Goal: Information Seeking & Learning: Find contact information

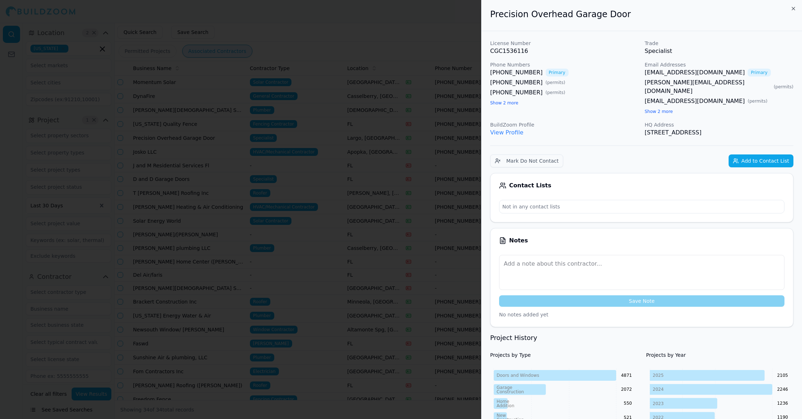
click at [408, 48] on div at bounding box center [401, 209] width 802 height 419
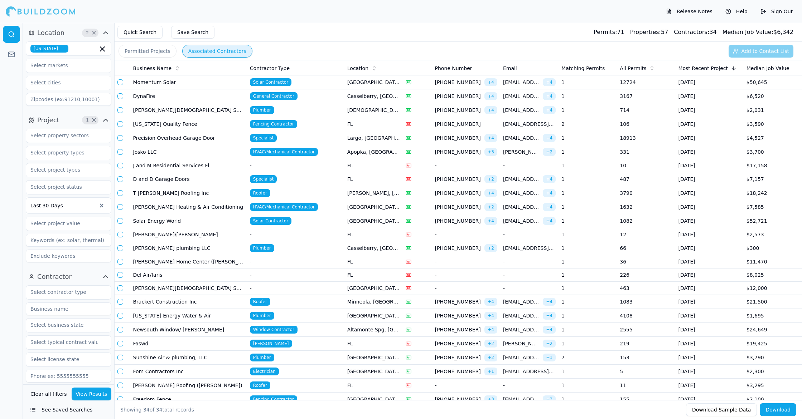
click at [328, 96] on td "General Contractor" at bounding box center [295, 96] width 97 height 14
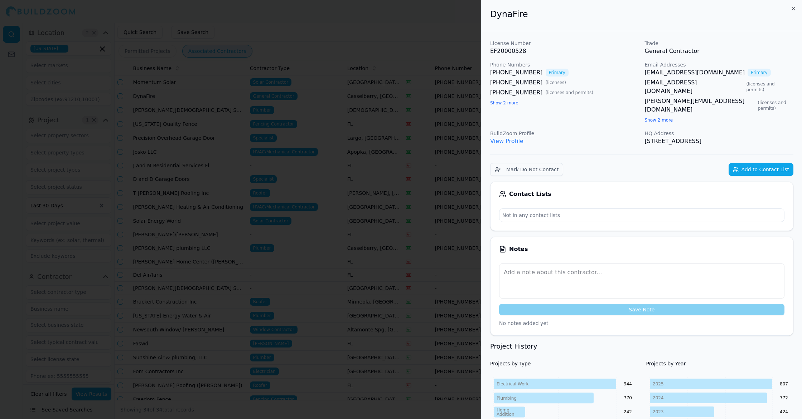
click at [394, 53] on div at bounding box center [401, 209] width 802 height 419
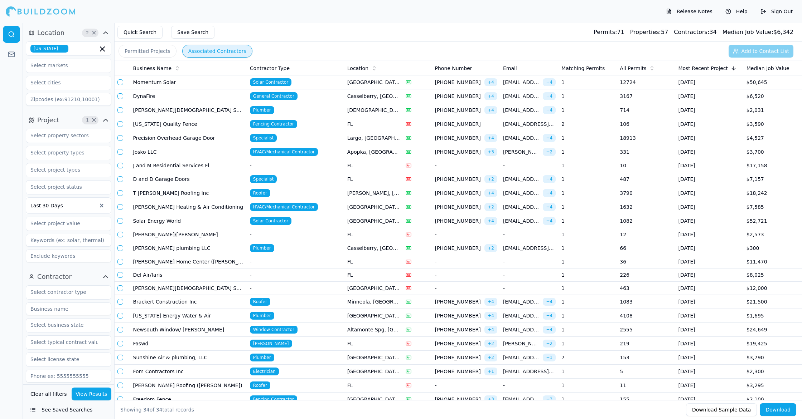
click at [221, 114] on td "[PERSON_NAME][DEMOGRAPHIC_DATA] Services" at bounding box center [188, 110] width 117 height 14
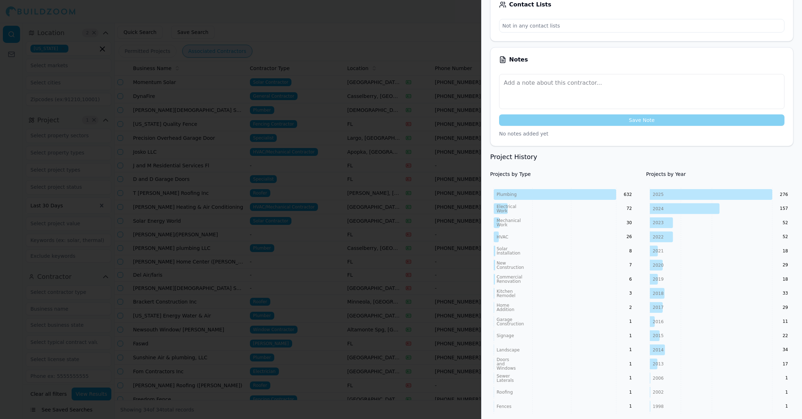
scroll to position [193, 0]
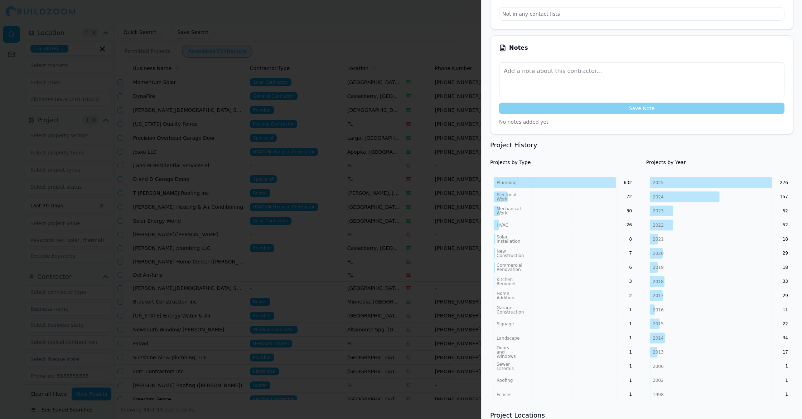
click at [159, 123] on div at bounding box center [401, 209] width 802 height 419
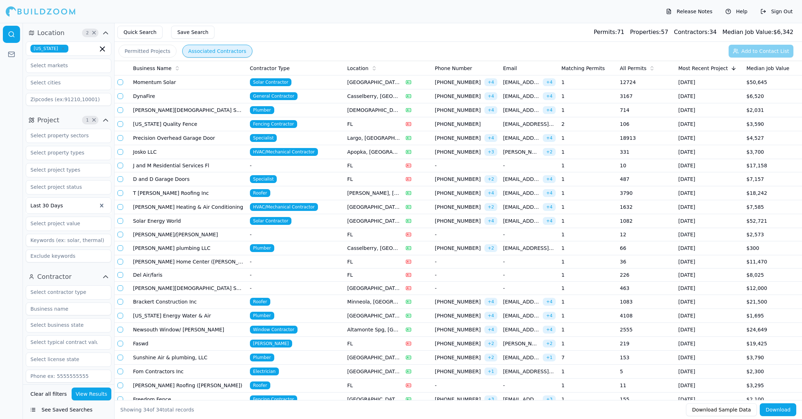
click at [215, 137] on td "Precision Overhead Garage Door" at bounding box center [188, 138] width 117 height 14
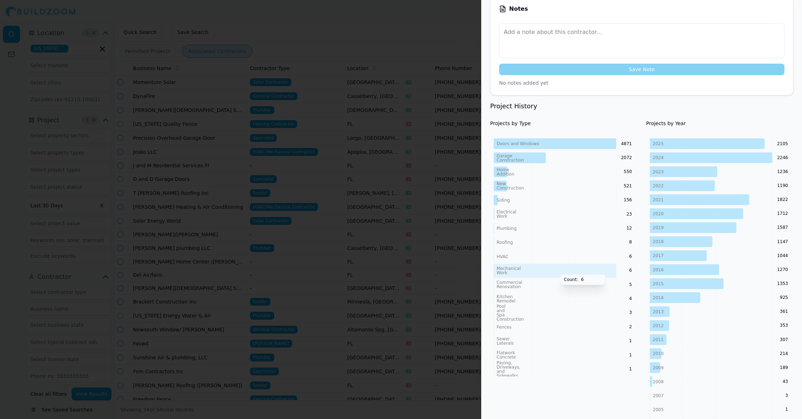
scroll to position [253, 0]
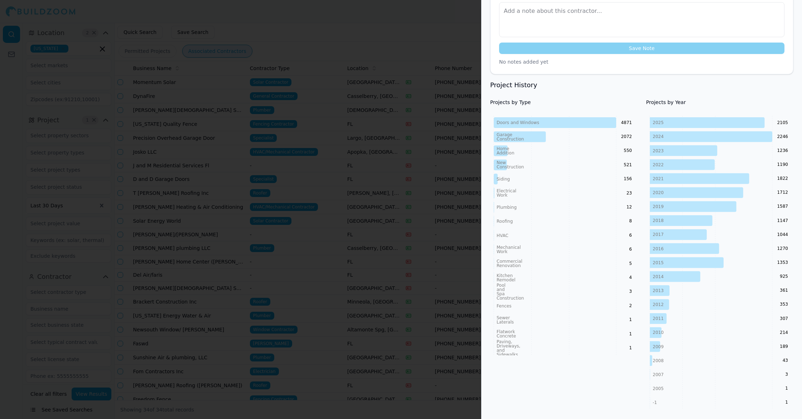
click at [309, 118] on div at bounding box center [401, 209] width 802 height 419
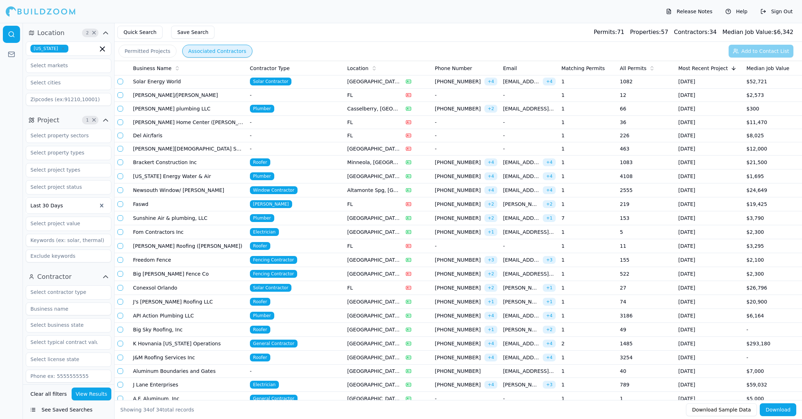
scroll to position [142, 0]
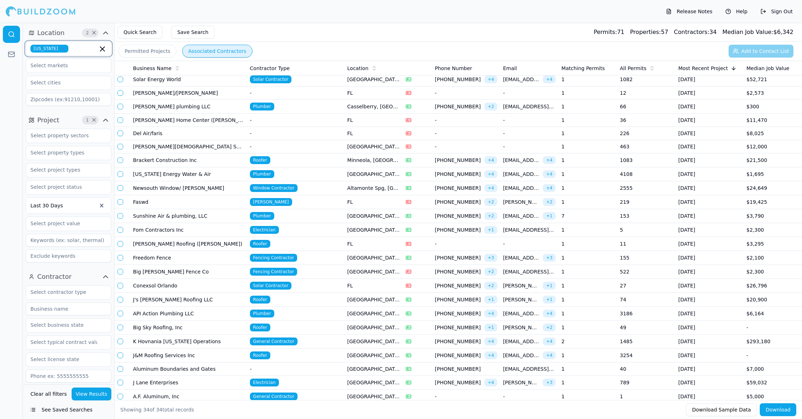
click at [101, 51] on icon "button" at bounding box center [102, 49] width 9 height 9
click at [62, 64] on div "[US_STATE]" at bounding box center [69, 64] width 82 height 11
click at [78, 66] on input "text" at bounding box center [64, 65] width 76 height 13
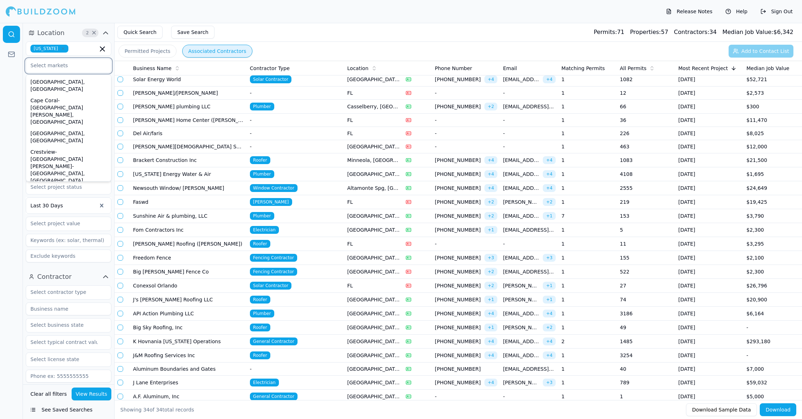
click at [77, 186] on div "Deltona-[GEOGRAPHIC_DATA]-[GEOGRAPHIC_DATA], [GEOGRAPHIC_DATA]" at bounding box center [69, 199] width 82 height 26
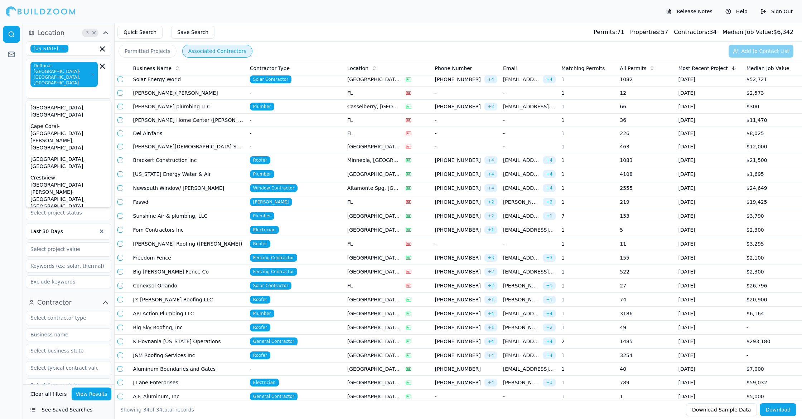
click at [86, 297] on button "Contractor" at bounding box center [69, 302] width 86 height 11
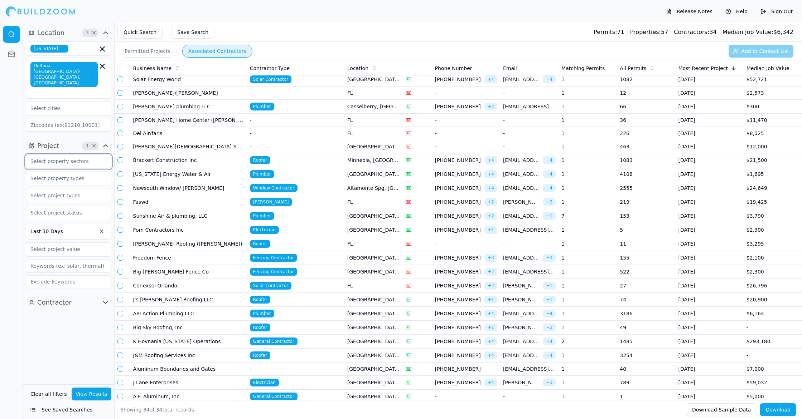
click at [86, 155] on input "text" at bounding box center [64, 161] width 76 height 13
click at [68, 318] on div "Location 3 × [US_STATE] [GEOGRAPHIC_DATA]-[GEOGRAPHIC_DATA]-[GEOGRAPHIC_DATA], …" at bounding box center [68, 204] width 91 height 362
click at [84, 189] on input "text" at bounding box center [64, 195] width 76 height 13
click at [78, 356] on div "Location 3 × [US_STATE] Deltona-[GEOGRAPHIC_DATA]-[GEOGRAPHIC_DATA], [GEOGRAPHI…" at bounding box center [68, 204] width 91 height 362
click at [98, 391] on button "View Results" at bounding box center [92, 394] width 40 height 13
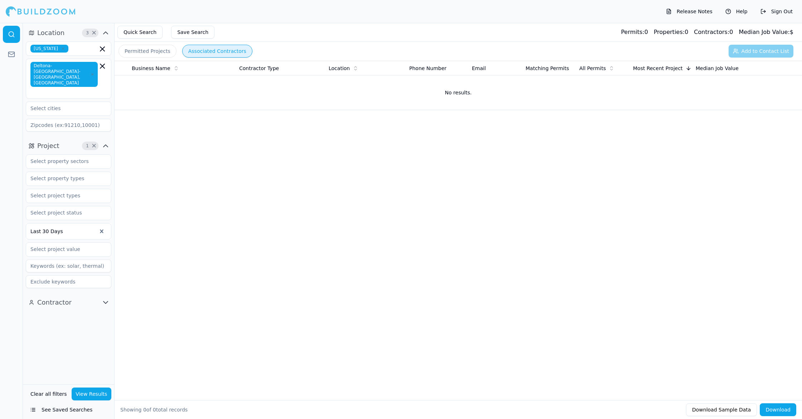
click at [157, 50] on button "Permitted Projects" at bounding box center [147, 51] width 58 height 13
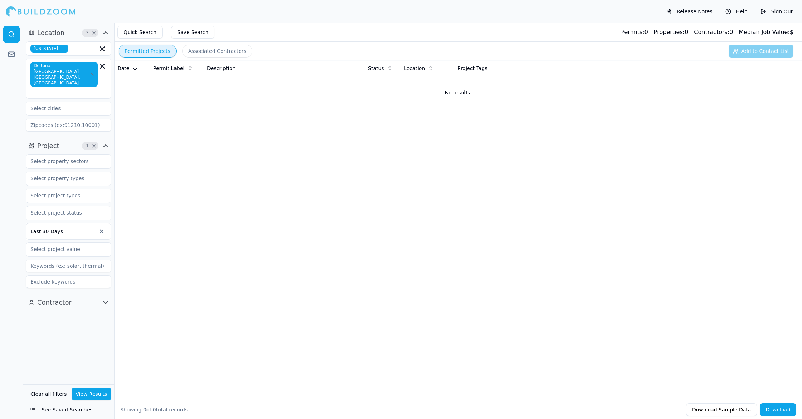
click at [209, 47] on button "Associated Contractors" at bounding box center [217, 51] width 70 height 13
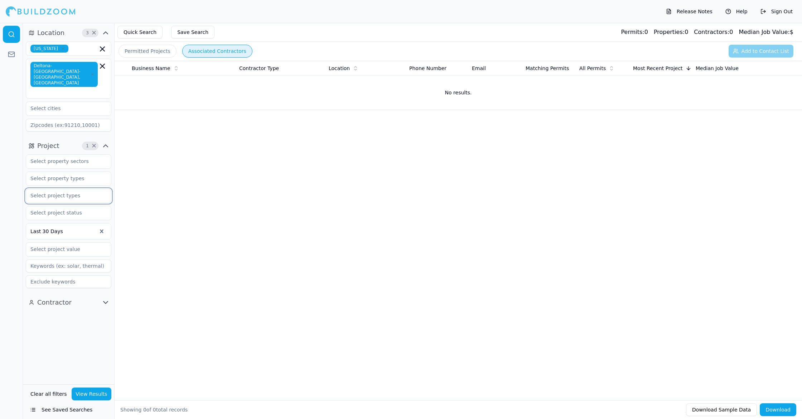
click at [89, 189] on input "text" at bounding box center [64, 195] width 76 height 13
click at [94, 229] on div "Commercial Renovation" at bounding box center [69, 234] width 82 height 11
click at [95, 388] on button "View Results" at bounding box center [92, 394] width 40 height 13
click at [102, 192] on icon "button" at bounding box center [102, 196] width 9 height 9
click at [74, 258] on div "Roofing" at bounding box center [69, 263] width 82 height 11
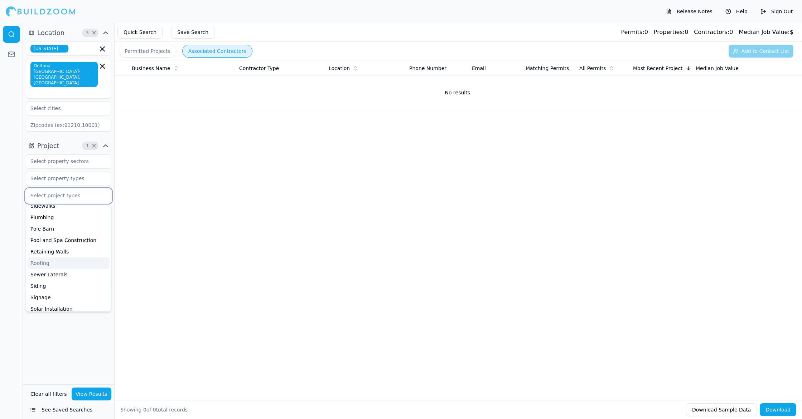
scroll to position [258, 0]
click at [94, 392] on button "View Results" at bounding box center [92, 394] width 40 height 13
click at [101, 194] on icon "button" at bounding box center [102, 196] width 4 height 4
click at [101, 327] on div "Location 3 × [US_STATE] Deltona-[GEOGRAPHIC_DATA]-[GEOGRAPHIC_DATA], [GEOGRAPHI…" at bounding box center [68, 204] width 91 height 362
click at [71, 172] on input "text" at bounding box center [64, 178] width 76 height 13
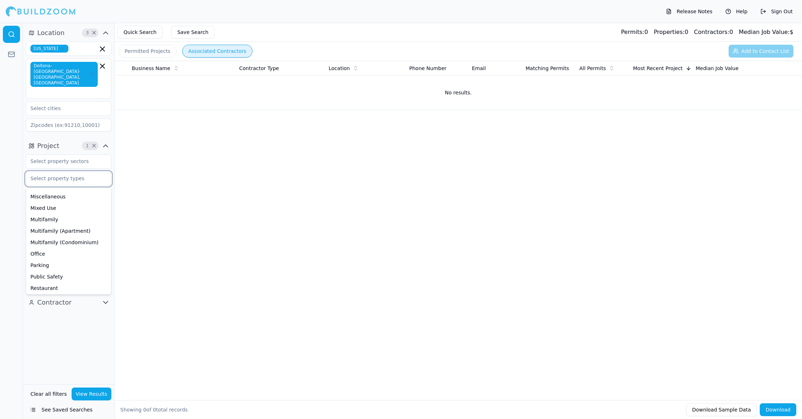
scroll to position [141, 0]
click at [78, 344] on div "Location 3 × [US_STATE] Deltona-[GEOGRAPHIC_DATA]-[GEOGRAPHIC_DATA], [GEOGRAPHI…" at bounding box center [68, 204] width 91 height 362
click at [84, 207] on input "text" at bounding box center [64, 213] width 76 height 13
click at [82, 189] on input "text" at bounding box center [64, 195] width 76 height 13
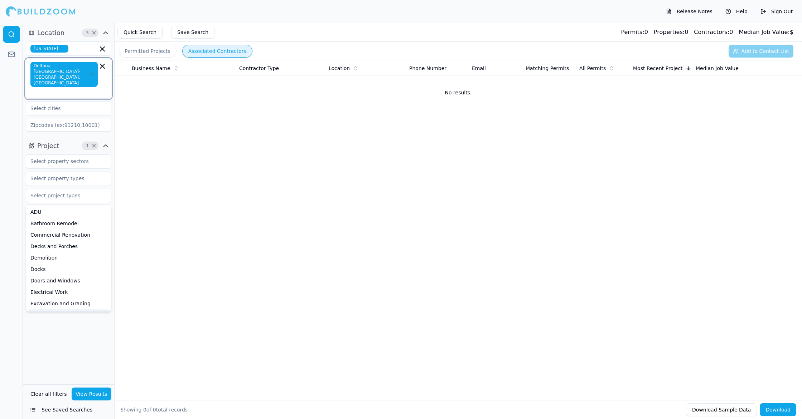
click at [103, 68] on icon "button" at bounding box center [102, 66] width 9 height 9
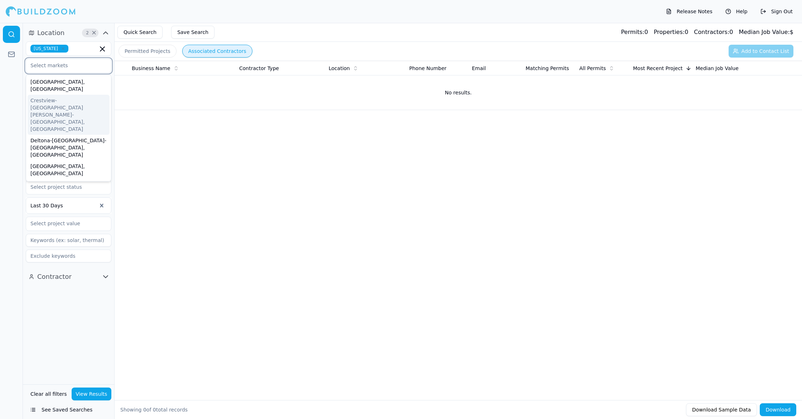
scroll to position [53, 0]
click at [69, 196] on div "[GEOGRAPHIC_DATA], [GEOGRAPHIC_DATA]" at bounding box center [69, 205] width 82 height 19
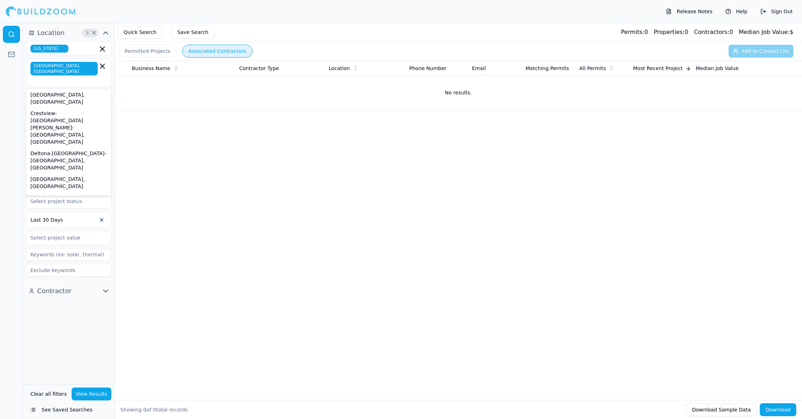
click at [163, 198] on div "Business Name Contractor Type Location Phone Number Email Matching Permits All …" at bounding box center [458, 219] width 687 height 317
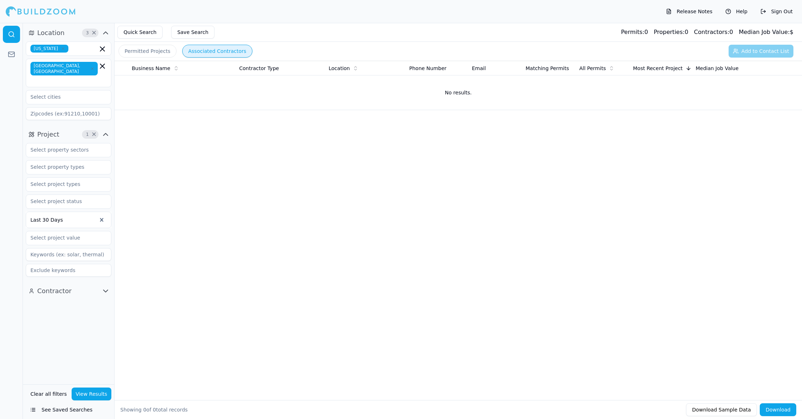
click at [105, 287] on icon "button" at bounding box center [105, 291] width 9 height 9
click at [105, 290] on icon "button" at bounding box center [105, 291] width 4 height 2
click at [82, 161] on input "text" at bounding box center [64, 167] width 76 height 13
click at [80, 144] on input "text" at bounding box center [64, 150] width 76 height 13
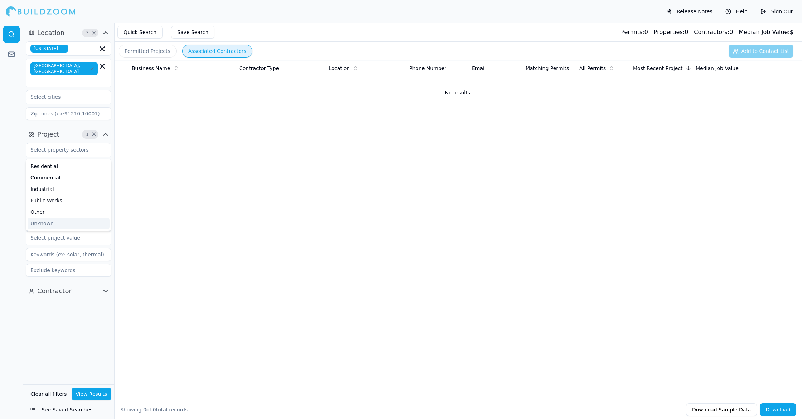
click at [139, 155] on div "Business Name Contractor Type Location Phone Number Email Matching Permits All …" at bounding box center [458, 219] width 687 height 317
click at [79, 178] on input "text" at bounding box center [64, 184] width 76 height 13
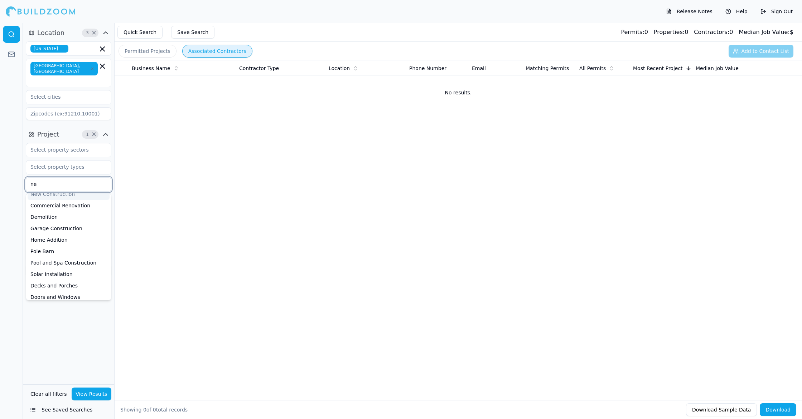
type input "new"
click at [76, 195] on div "New Construction" at bounding box center [69, 200] width 82 height 11
click at [99, 391] on button "View Results" at bounding box center [92, 394] width 40 height 13
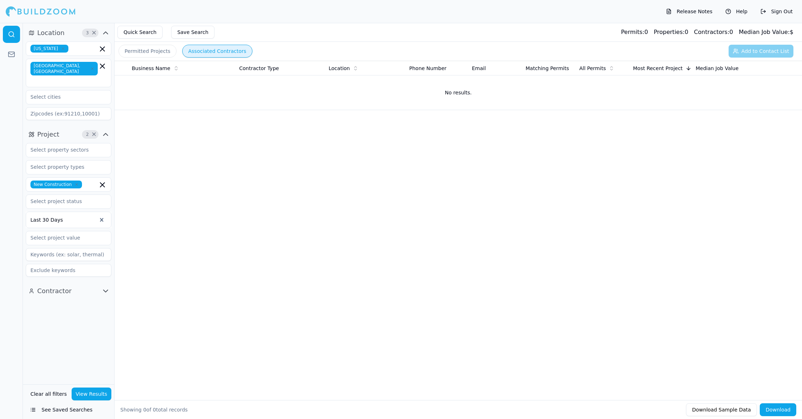
click at [151, 54] on button "Permitted Projects" at bounding box center [147, 51] width 58 height 13
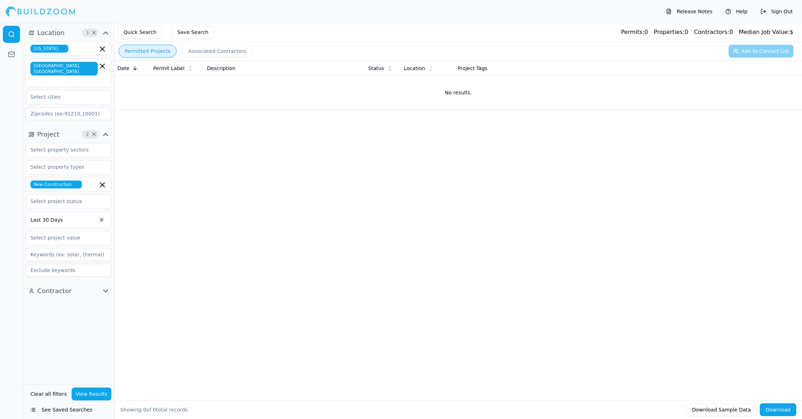
click at [212, 50] on button "Associated Contractors" at bounding box center [217, 51] width 70 height 13
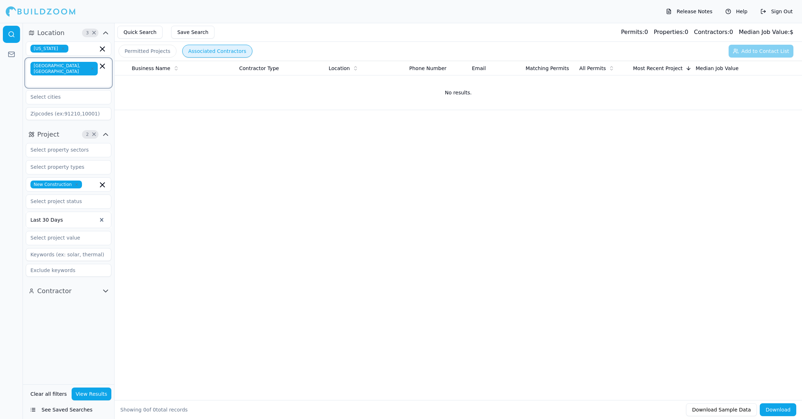
click at [100, 66] on icon "button" at bounding box center [102, 66] width 9 height 9
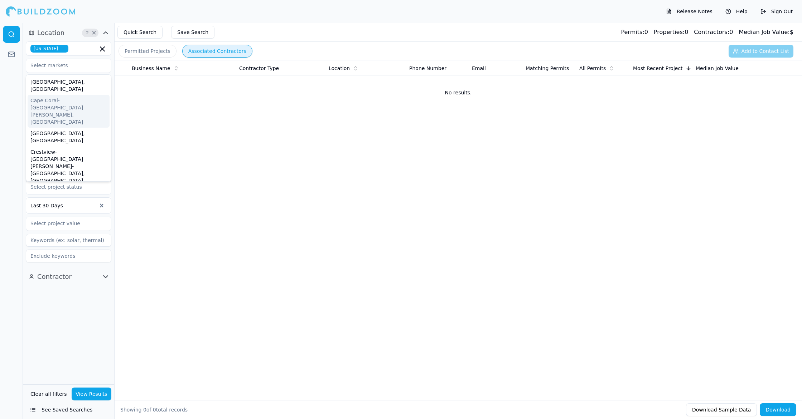
click at [213, 144] on div "Business Name Contractor Type Location Phone Number Email Matching Permits All …" at bounding box center [458, 219] width 687 height 317
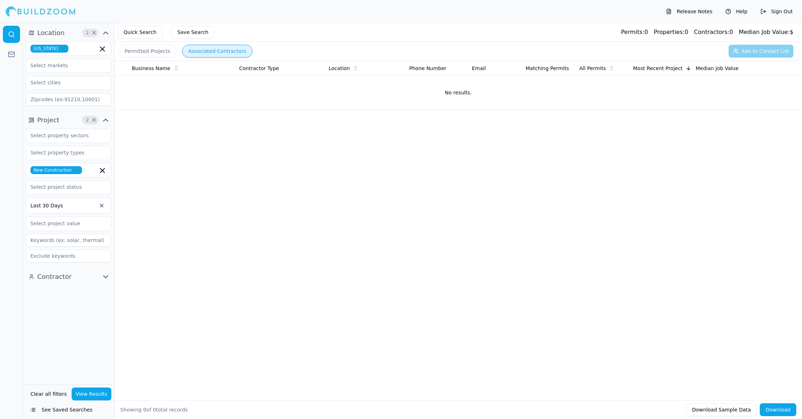
click at [93, 399] on button "View Results" at bounding box center [92, 394] width 40 height 13
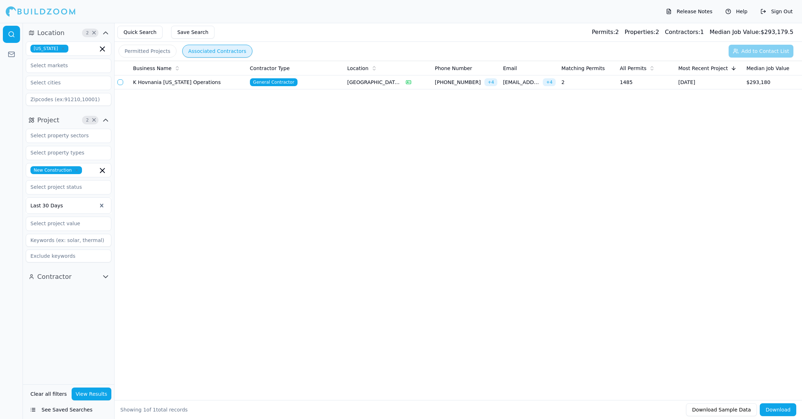
click at [607, 84] on td "2" at bounding box center [587, 83] width 58 height 14
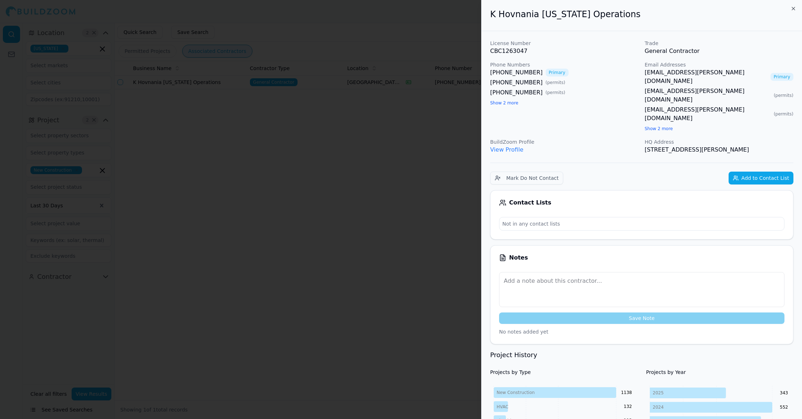
click at [678, 69] on link "[EMAIL_ADDRESS][PERSON_NAME][DOMAIN_NAME]" at bounding box center [706, 76] width 123 height 17
click at [309, 166] on div at bounding box center [401, 209] width 802 height 419
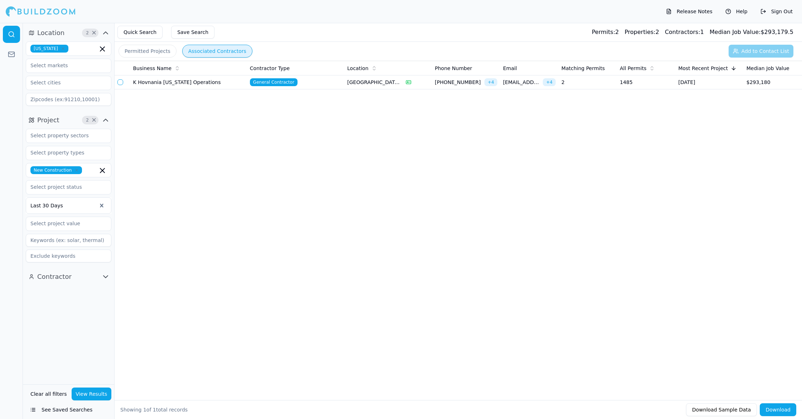
click at [145, 35] on button "Quick Search" at bounding box center [139, 32] width 45 height 13
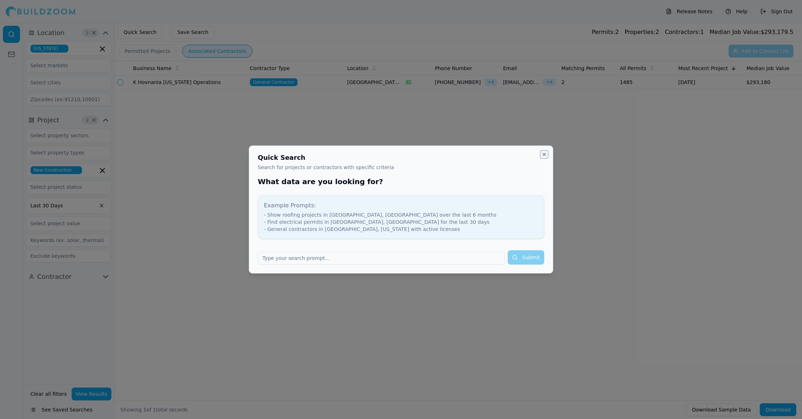
click at [546, 155] on button "Close" at bounding box center [544, 155] width 6 height 6
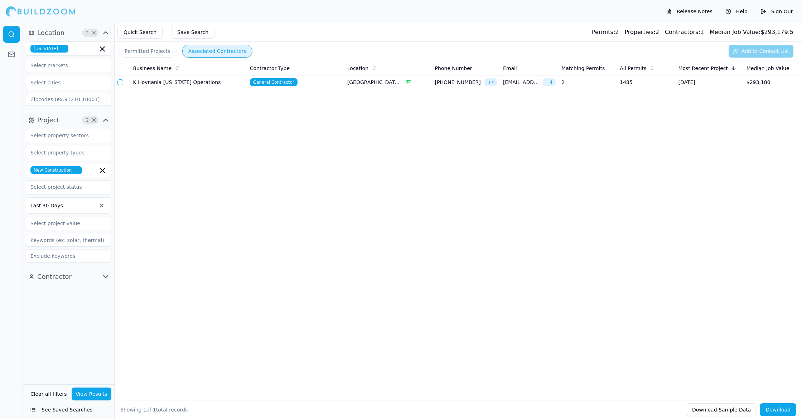
click at [157, 49] on button "Permitted Projects" at bounding box center [147, 51] width 58 height 13
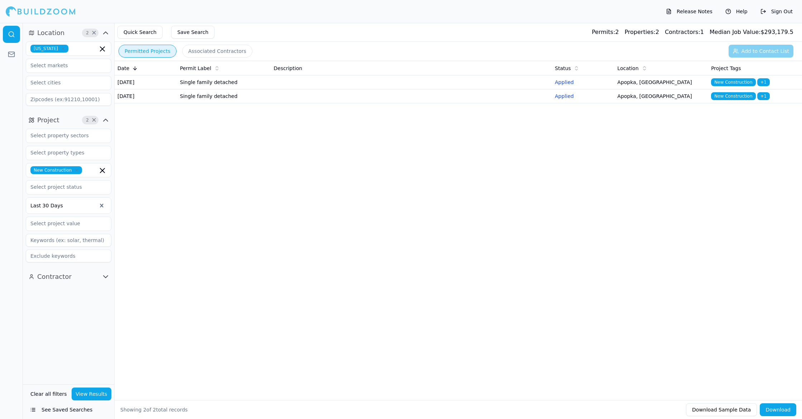
click at [215, 48] on button "Associated Contractors" at bounding box center [217, 51] width 70 height 13
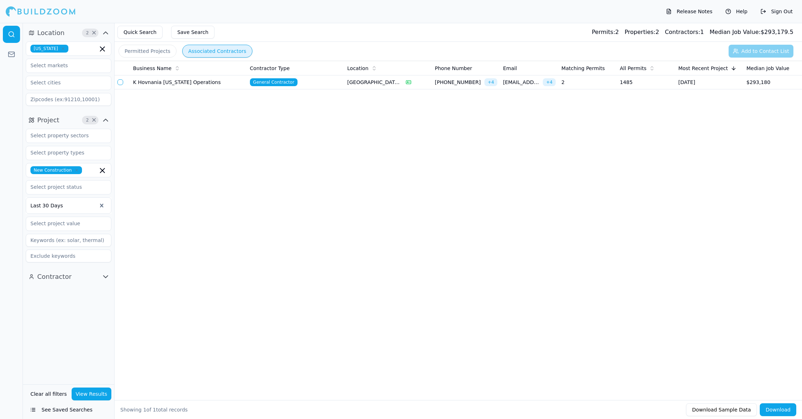
click at [92, 31] on span "×" at bounding box center [93, 33] width 5 height 4
click at [75, 51] on input "text" at bounding box center [64, 48] width 76 height 13
click at [49, 65] on div "[US_STATE]" at bounding box center [69, 64] width 82 height 11
click at [55, 70] on input "text" at bounding box center [64, 65] width 76 height 13
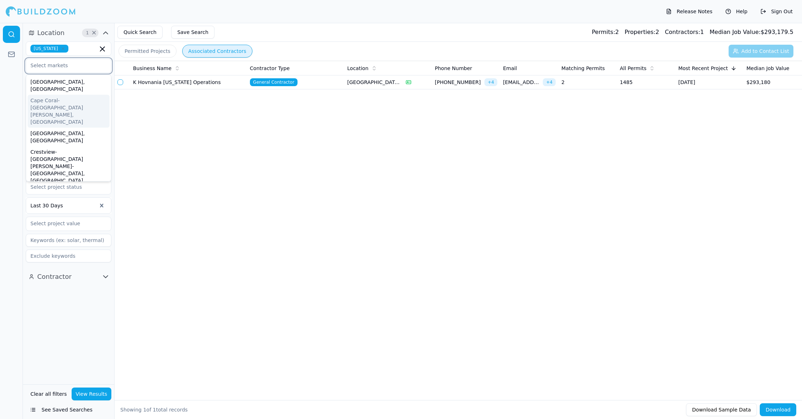
click at [68, 66] on input "text" at bounding box center [64, 65] width 76 height 13
click at [149, 133] on div "Business Name Contractor Type Location Phone Number Email Matching Permits All …" at bounding box center [458, 219] width 687 height 317
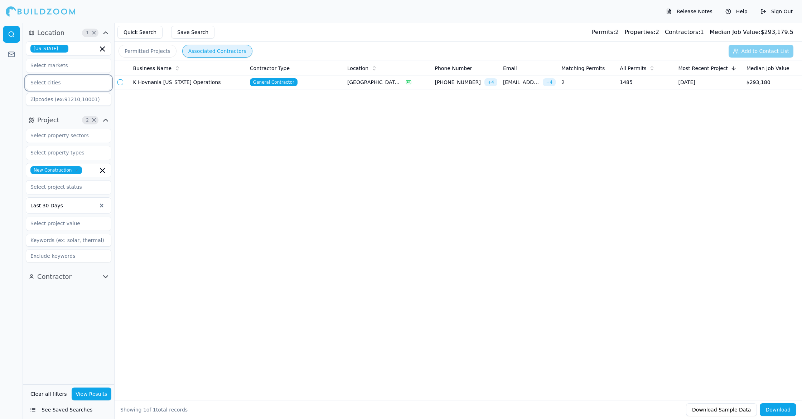
click at [73, 83] on input "text" at bounding box center [64, 82] width 76 height 13
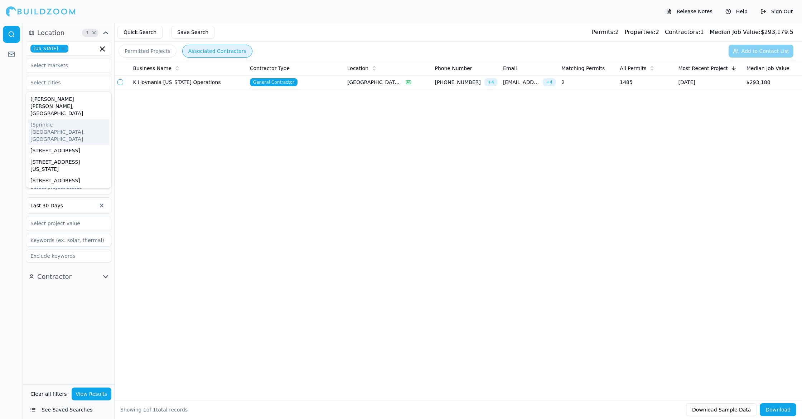
click at [158, 118] on div "Business Name Contractor Type Location Phone Number Email Matching Permits All …" at bounding box center [458, 219] width 687 height 317
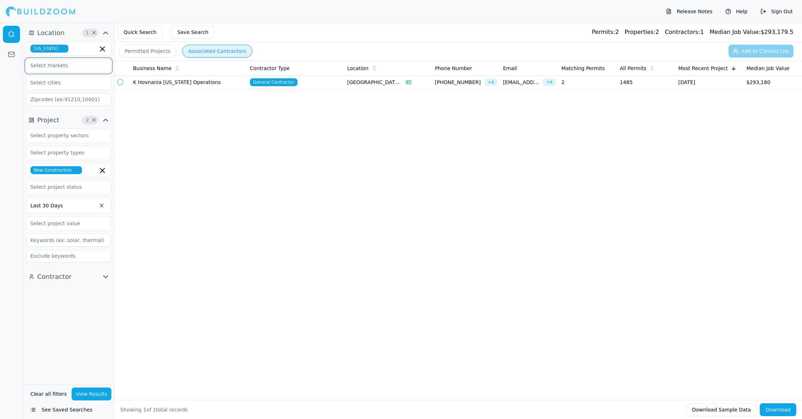
click at [70, 69] on input "text" at bounding box center [64, 65] width 76 height 13
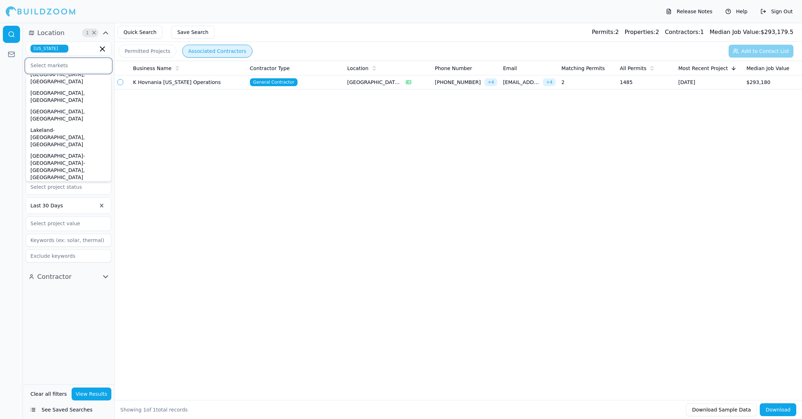
scroll to position [181, 0]
click at [74, 272] on div "Orlando-[GEOGRAPHIC_DATA]-[GEOGRAPHIC_DATA], [GEOGRAPHIC_DATA]" at bounding box center [69, 288] width 82 height 33
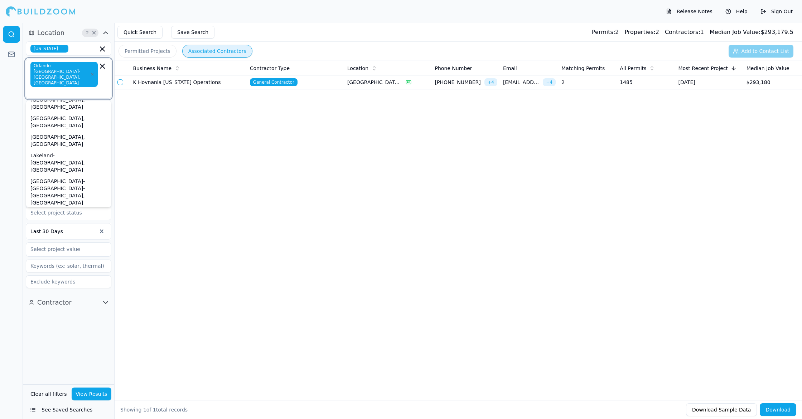
click at [55, 267] on div "Ocala, [GEOGRAPHIC_DATA]" at bounding box center [69, 272] width 82 height 11
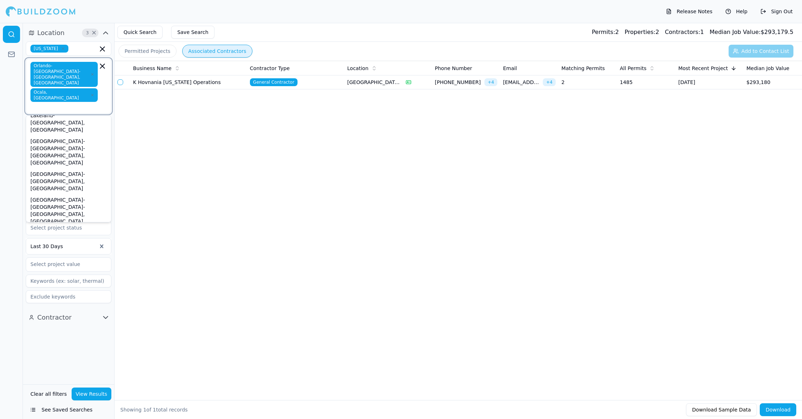
scroll to position [248, 0]
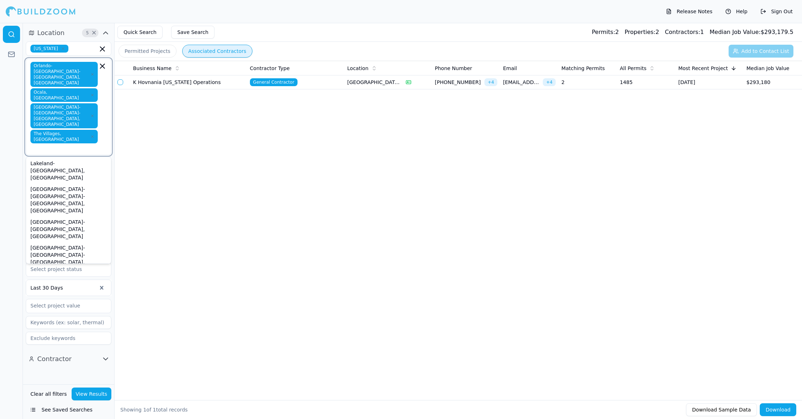
scroll to position [218, 0]
click at [162, 190] on div "Business Name Contractor Type Location Phone Number Email Matching Permits All …" at bounding box center [458, 219] width 687 height 317
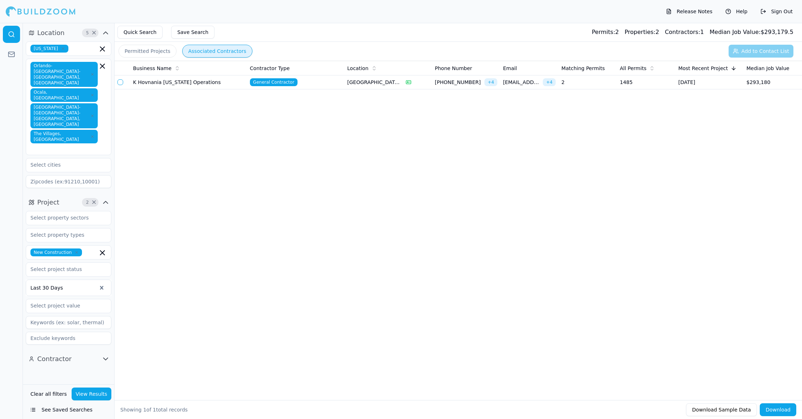
click at [99, 391] on button "View Results" at bounding box center [92, 394] width 40 height 13
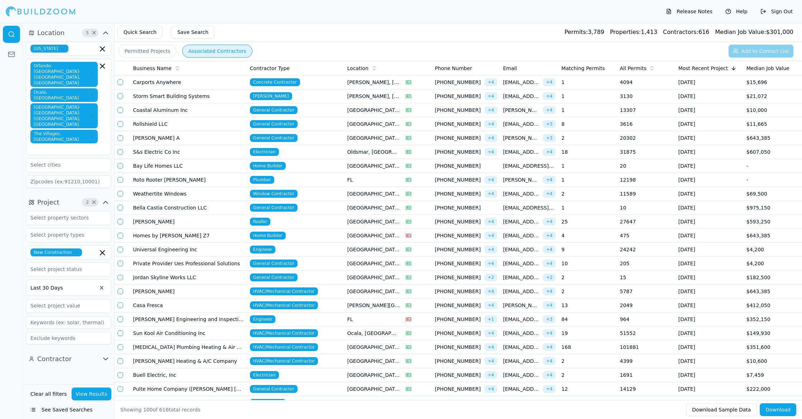
click at [214, 140] on td "[PERSON_NAME] A" at bounding box center [188, 138] width 117 height 14
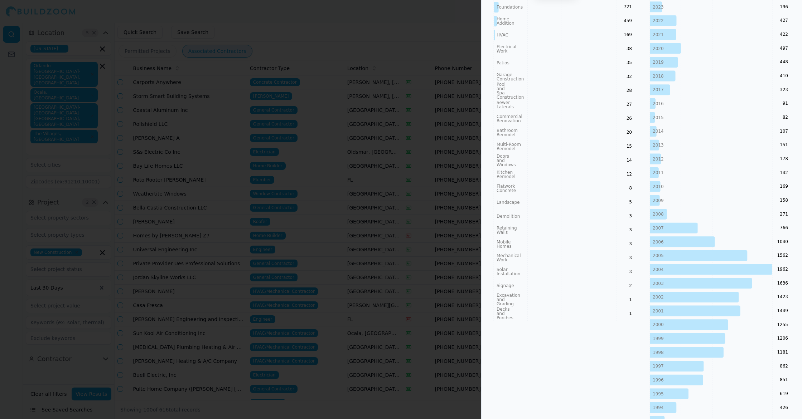
scroll to position [0, 0]
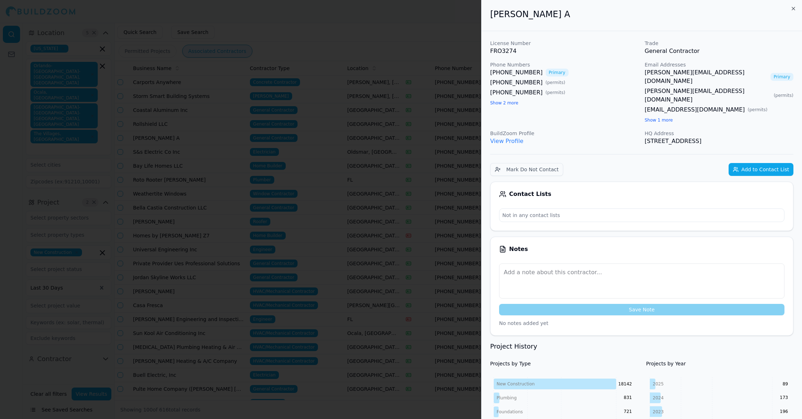
click at [682, 72] on link "[PERSON_NAME][EMAIL_ADDRESS][DOMAIN_NAME]" at bounding box center [706, 76] width 123 height 17
click at [441, 85] on div at bounding box center [401, 209] width 802 height 419
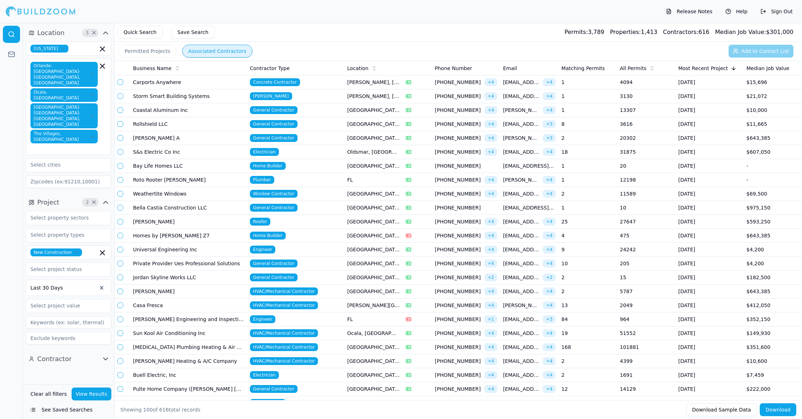
click at [303, 148] on td "Electrician" at bounding box center [295, 152] width 97 height 14
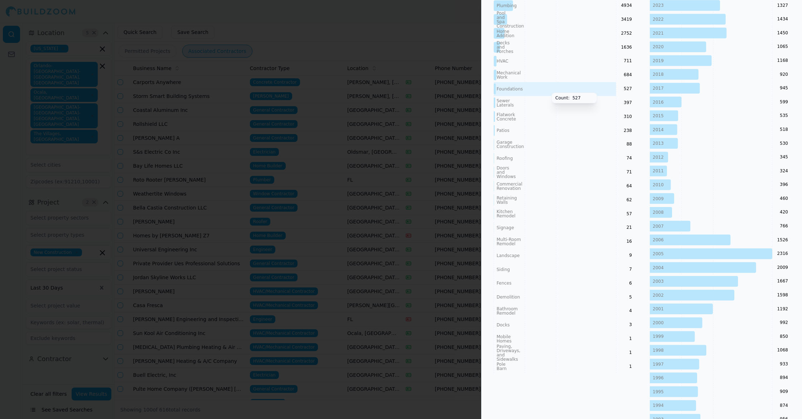
scroll to position [392, 0]
click at [366, 218] on div at bounding box center [401, 209] width 802 height 419
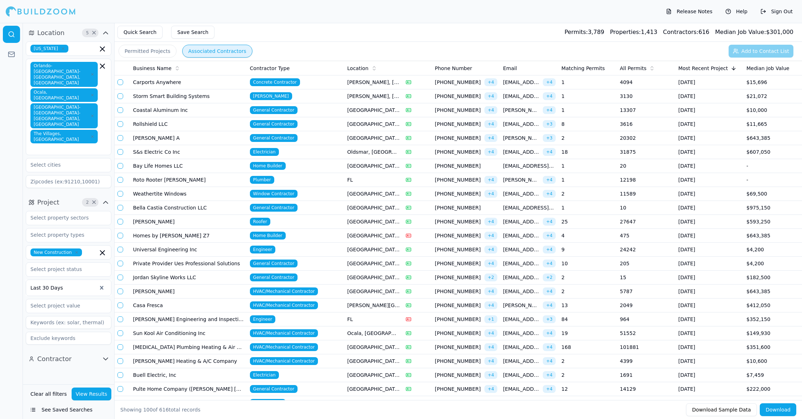
click at [312, 111] on td "General Contractor" at bounding box center [295, 110] width 97 height 14
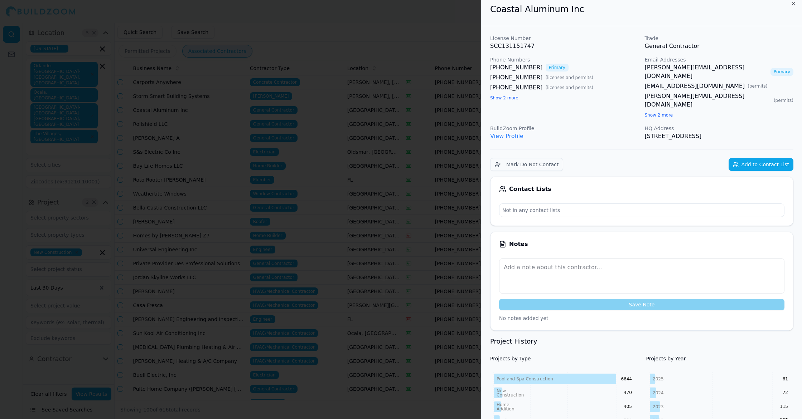
scroll to position [4, 0]
click at [701, 67] on link "[PERSON_NAME][EMAIL_ADDRESS][DOMAIN_NAME]" at bounding box center [706, 72] width 123 height 17
click at [379, 128] on div at bounding box center [401, 209] width 802 height 419
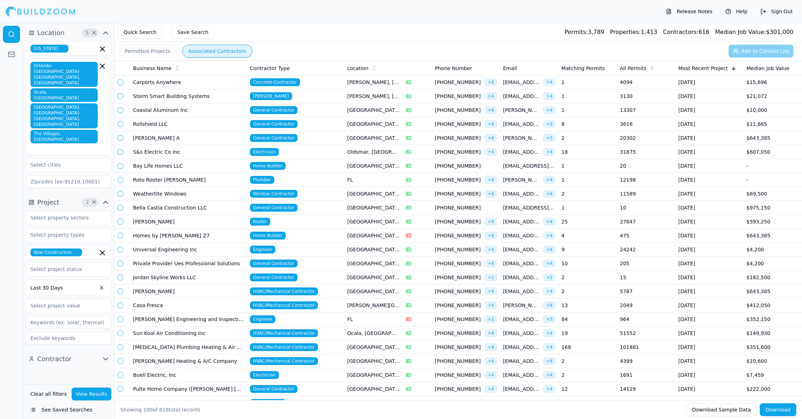
click at [525, 84] on span "[EMAIL_ADDRESS][DOMAIN_NAME]" at bounding box center [521, 82] width 37 height 7
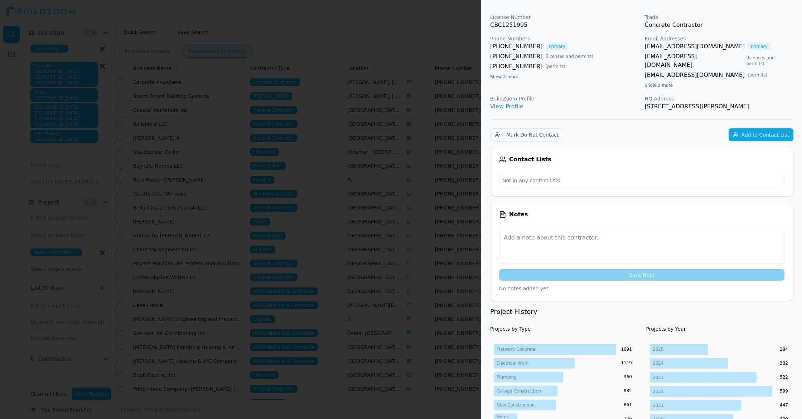
scroll to position [0, 0]
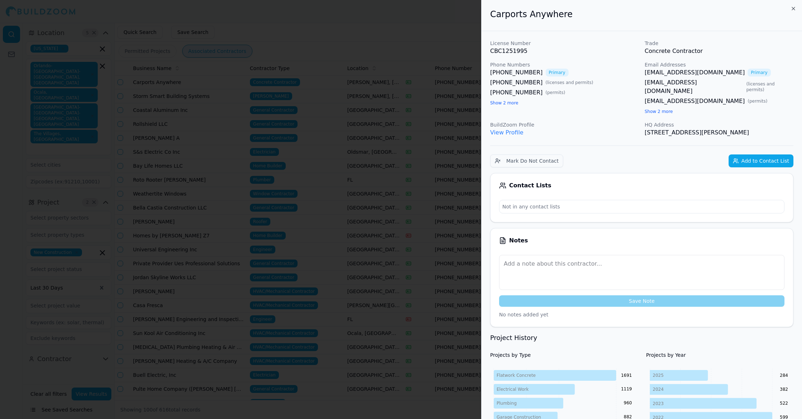
click at [678, 75] on link "[EMAIL_ADDRESS][DOMAIN_NAME]" at bounding box center [695, 72] width 100 height 9
click at [228, 60] on div at bounding box center [401, 209] width 802 height 419
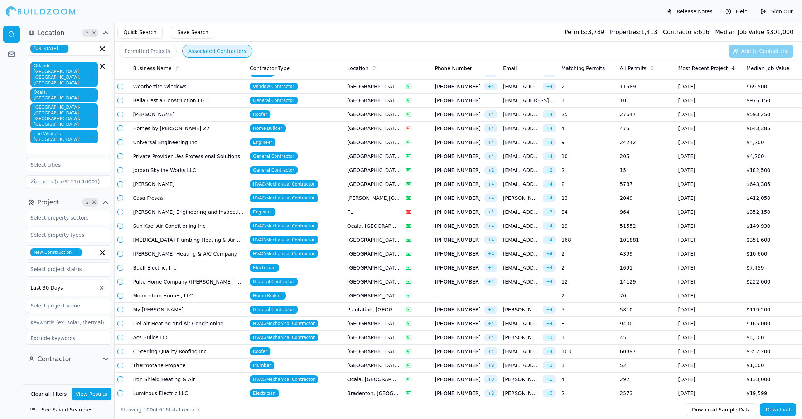
scroll to position [110, 0]
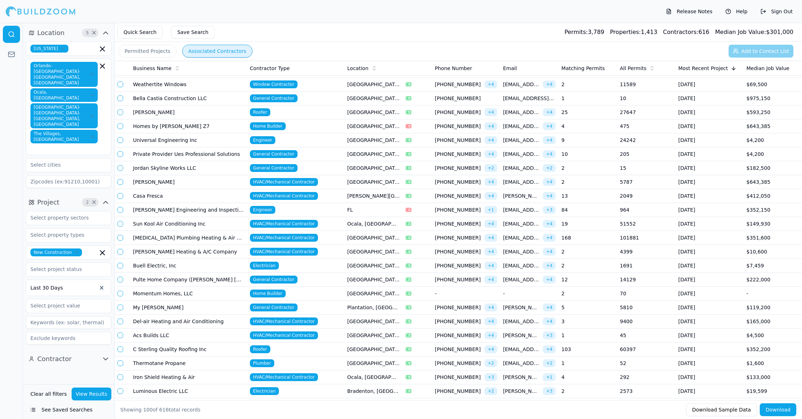
click at [586, 318] on td "3" at bounding box center [587, 322] width 58 height 14
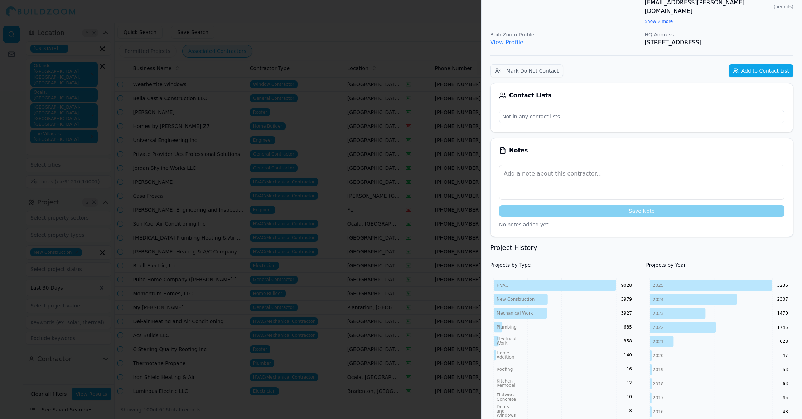
scroll to position [167, 0]
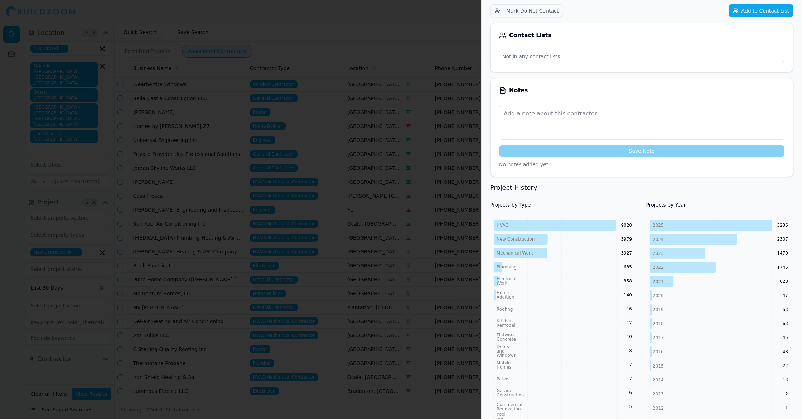
click at [431, 282] on div at bounding box center [401, 209] width 802 height 419
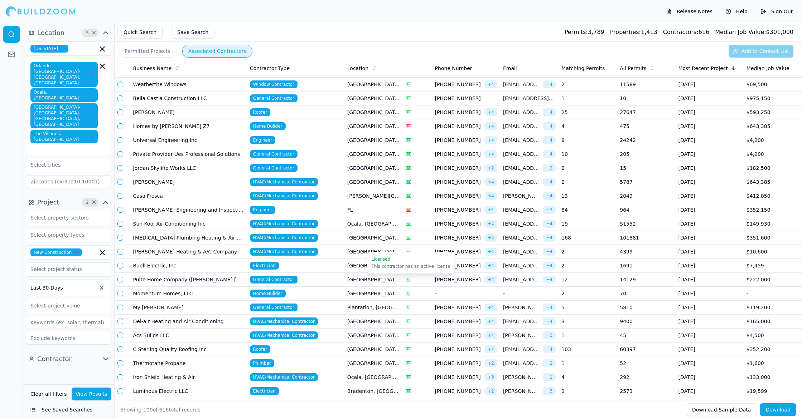
scroll to position [127, 0]
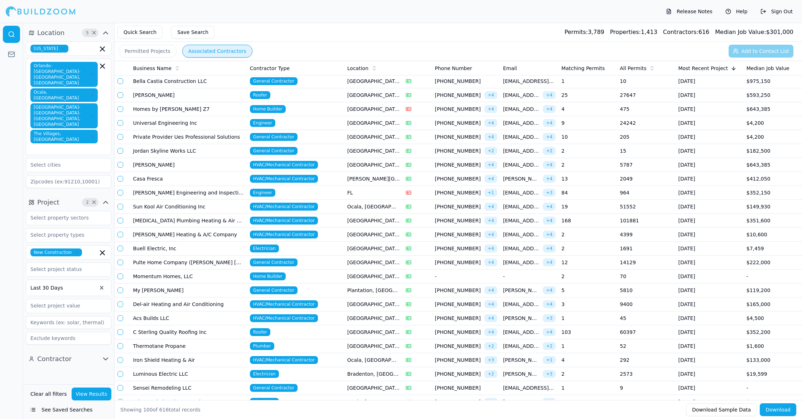
click at [593, 335] on td "103" at bounding box center [587, 333] width 58 height 14
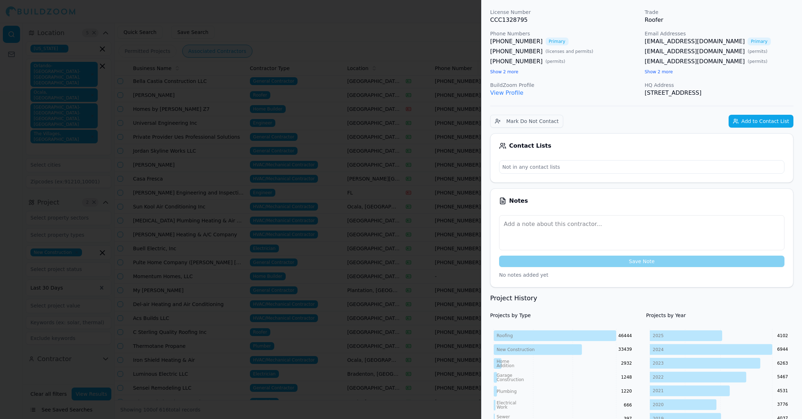
scroll to position [0, 0]
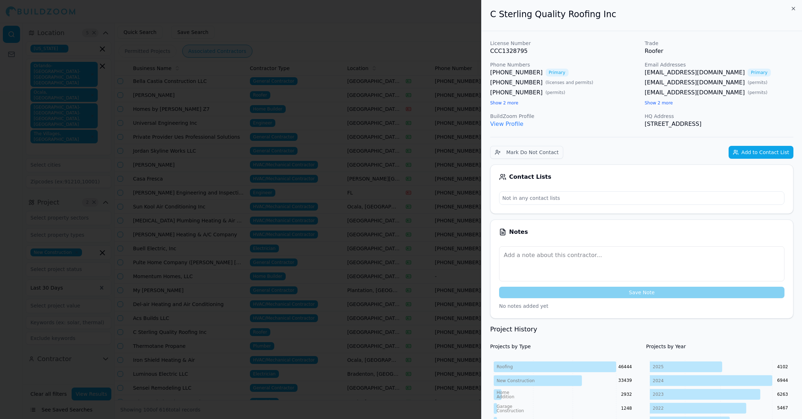
click at [677, 72] on link "[EMAIL_ADDRESS][DOMAIN_NAME]" at bounding box center [695, 72] width 100 height 9
click at [345, 145] on div at bounding box center [401, 209] width 802 height 419
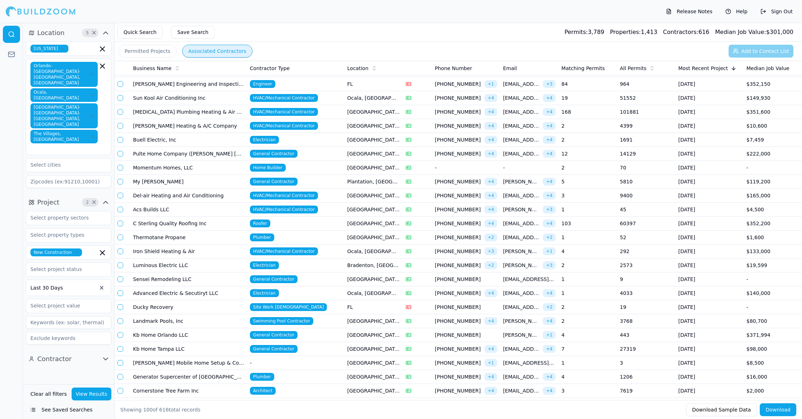
scroll to position [236, 0]
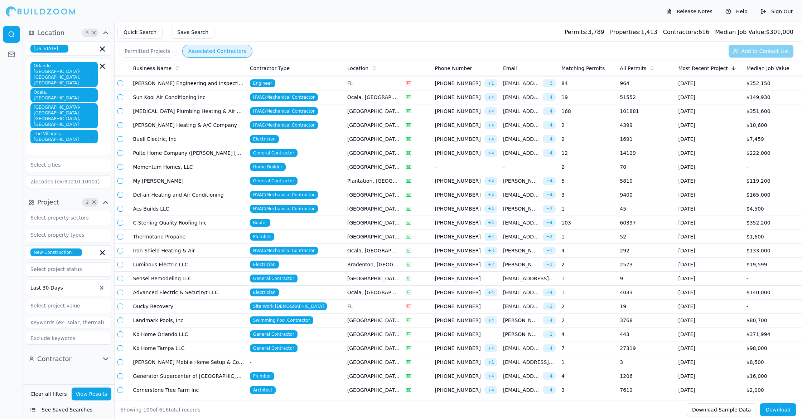
click at [588, 351] on td "7" at bounding box center [587, 349] width 58 height 14
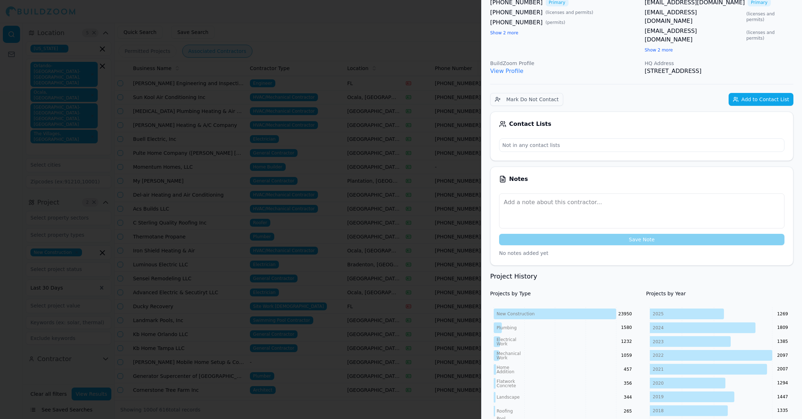
scroll to position [0, 0]
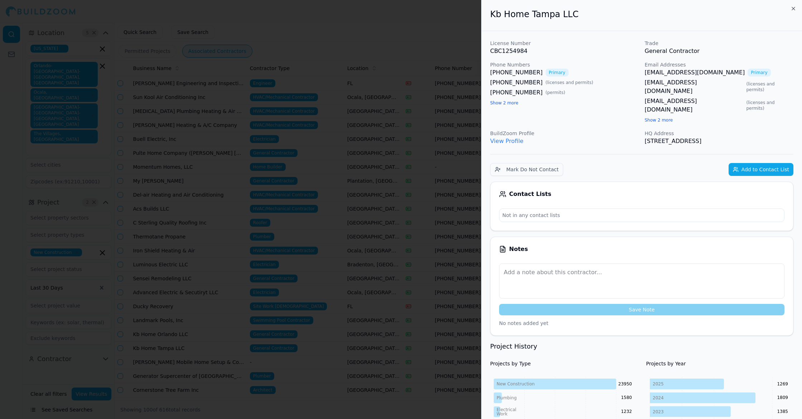
click at [669, 72] on link "[EMAIL_ADDRESS][DOMAIN_NAME]" at bounding box center [695, 72] width 100 height 9
click at [242, 193] on div at bounding box center [401, 209] width 802 height 419
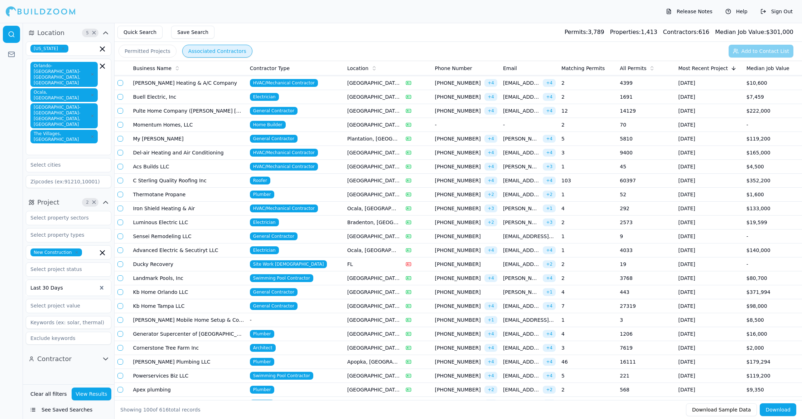
scroll to position [288, 0]
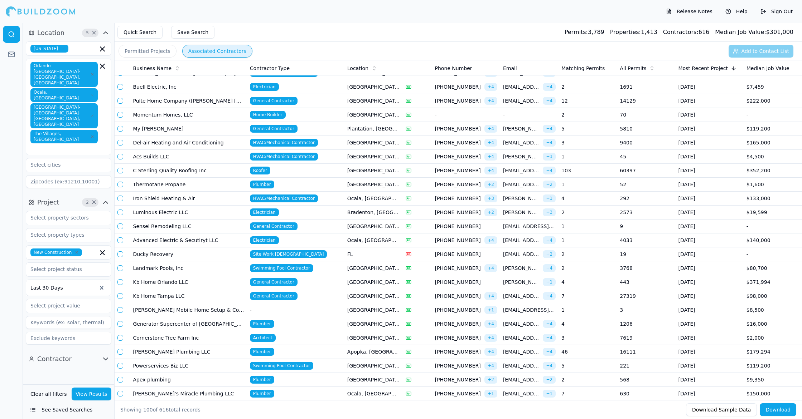
click at [606, 338] on td "3" at bounding box center [587, 338] width 58 height 14
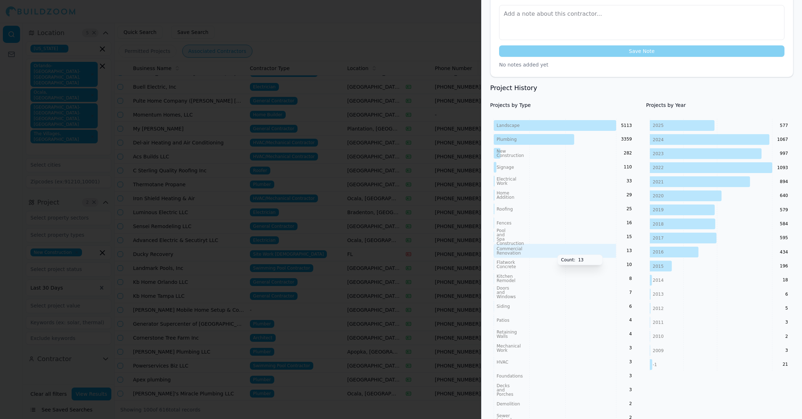
scroll to position [243, 0]
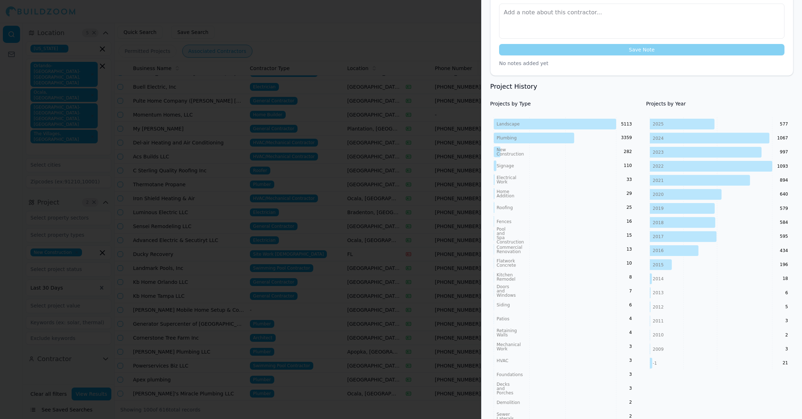
click at [436, 213] on div at bounding box center [401, 209] width 802 height 419
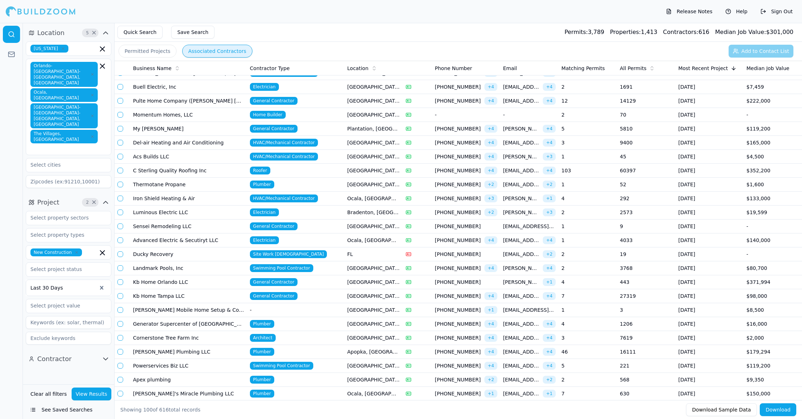
click at [611, 350] on td "46" at bounding box center [587, 352] width 58 height 14
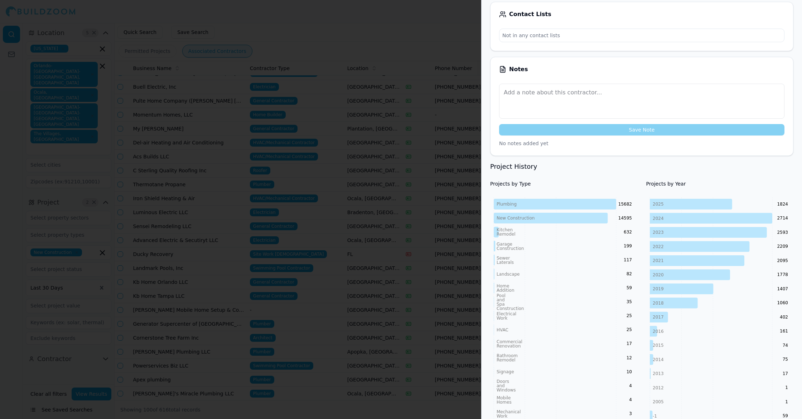
scroll to position [179, 0]
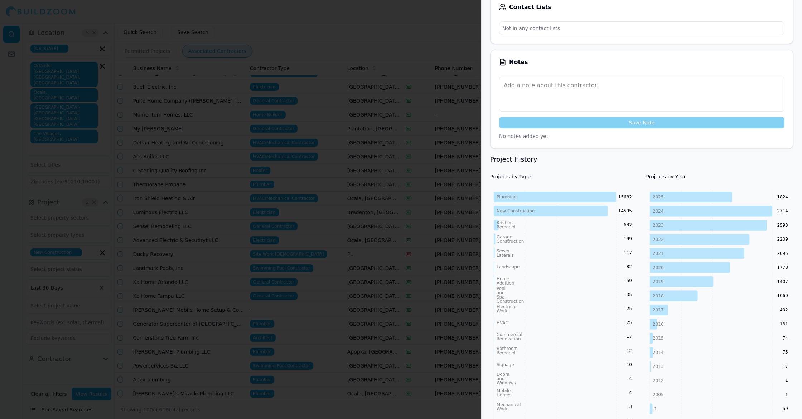
click at [444, 287] on div at bounding box center [401, 209] width 802 height 419
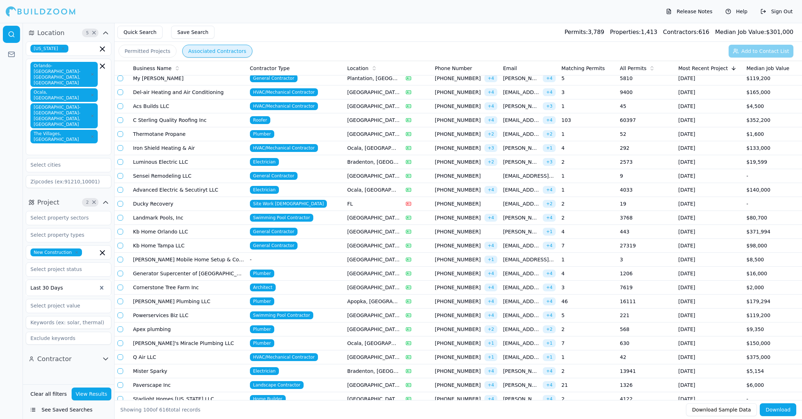
scroll to position [338, 0]
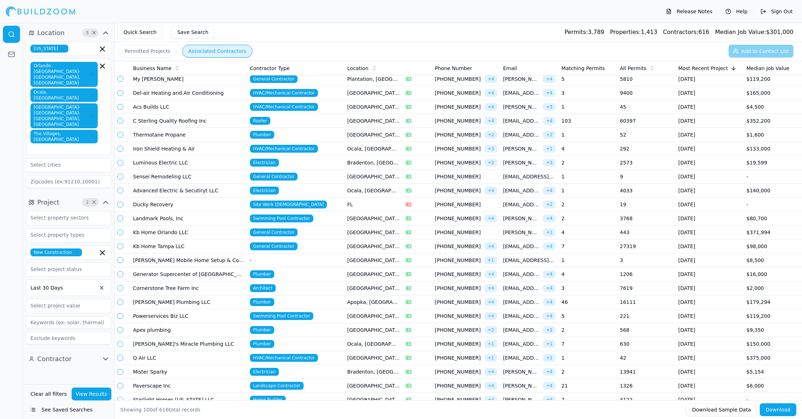
click at [103, 355] on icon "button" at bounding box center [105, 359] width 9 height 9
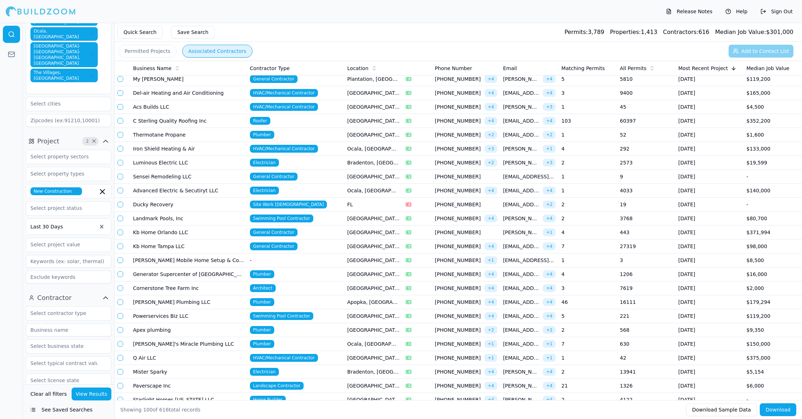
scroll to position [62, 0]
click at [82, 306] on input "text" at bounding box center [64, 312] width 76 height 13
click at [59, 393] on div "Home Builder" at bounding box center [69, 398] width 82 height 11
click at [93, 395] on button "View Results" at bounding box center [92, 394] width 40 height 13
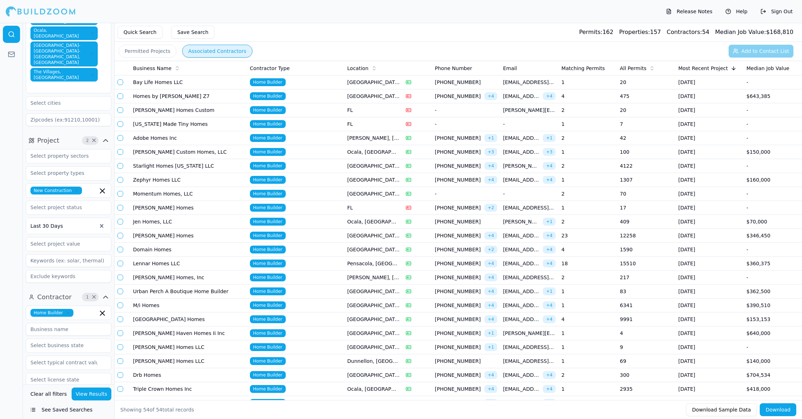
click at [582, 98] on td "4" at bounding box center [587, 96] width 58 height 14
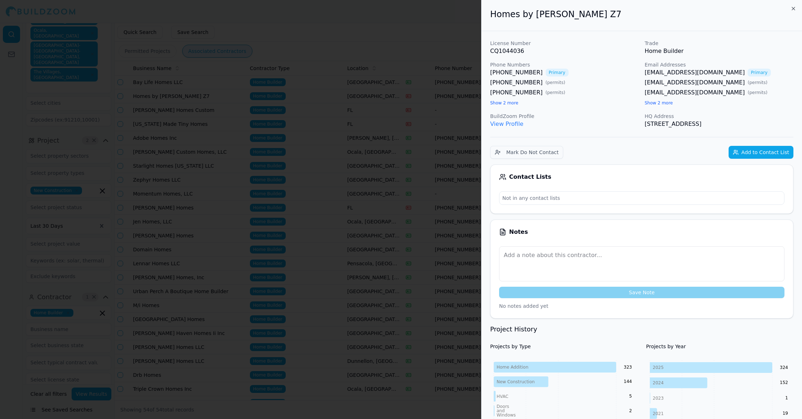
click at [675, 73] on link "[EMAIL_ADDRESS][DOMAIN_NAME]" at bounding box center [695, 72] width 100 height 9
click at [258, 100] on div at bounding box center [401, 209] width 802 height 419
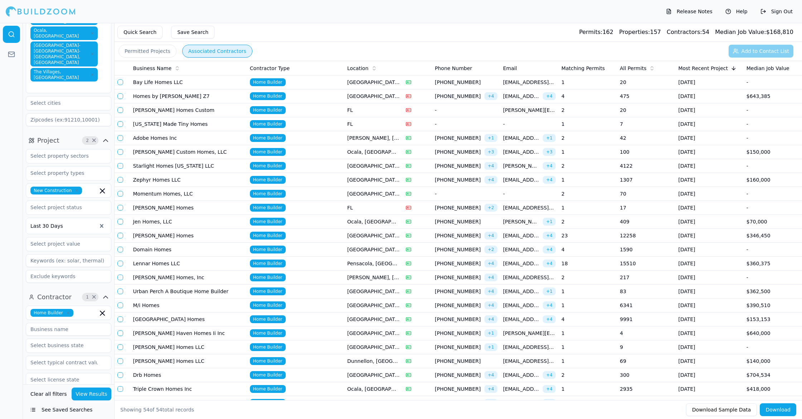
click at [601, 237] on td "23" at bounding box center [587, 236] width 58 height 14
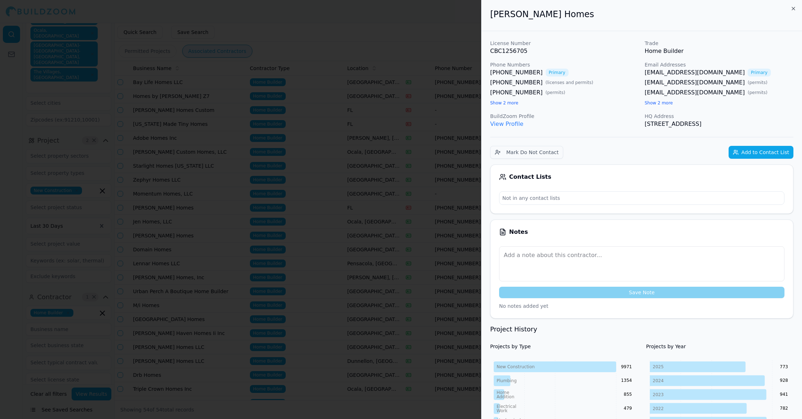
click at [676, 72] on link "[EMAIL_ADDRESS][DOMAIN_NAME]" at bounding box center [695, 72] width 100 height 9
click at [340, 142] on div at bounding box center [401, 209] width 802 height 419
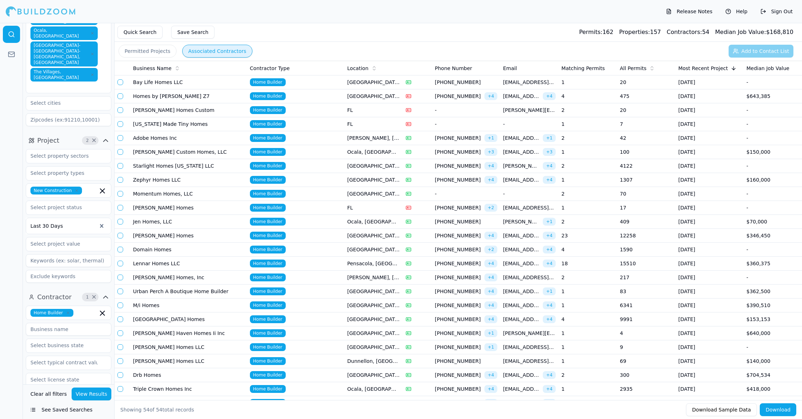
click at [565, 319] on td "4" at bounding box center [587, 320] width 58 height 14
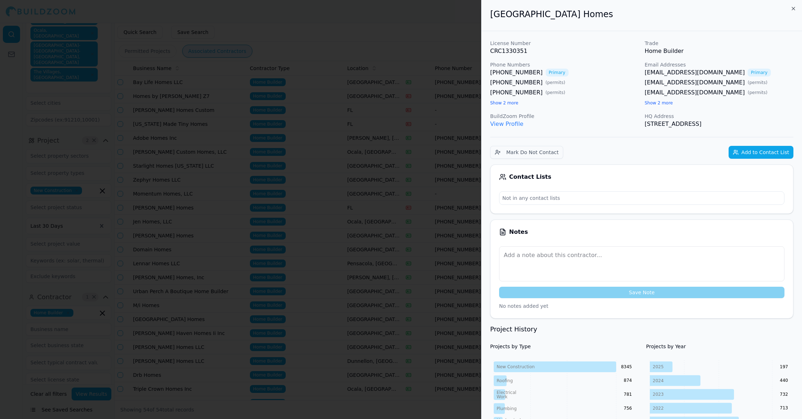
click at [679, 73] on link "[EMAIL_ADDRESS][DOMAIN_NAME]" at bounding box center [695, 72] width 100 height 9
click at [508, 73] on link "[PHONE_NUMBER]" at bounding box center [516, 72] width 53 height 9
copy link "[PHONE_NUMBER]"
click at [368, 38] on div at bounding box center [401, 209] width 802 height 419
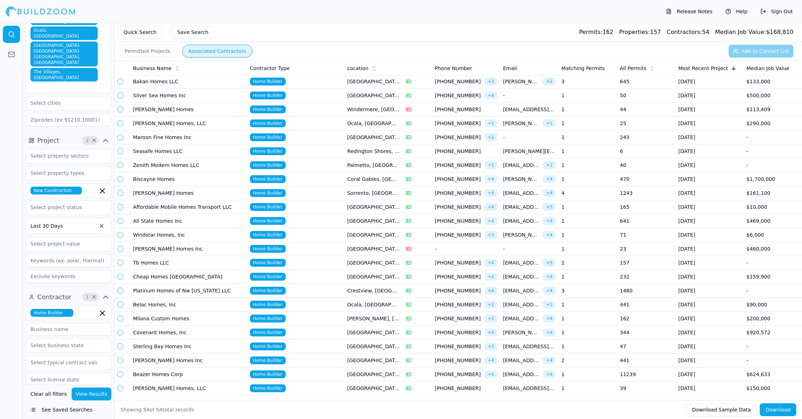
scroll to position [452, 0]
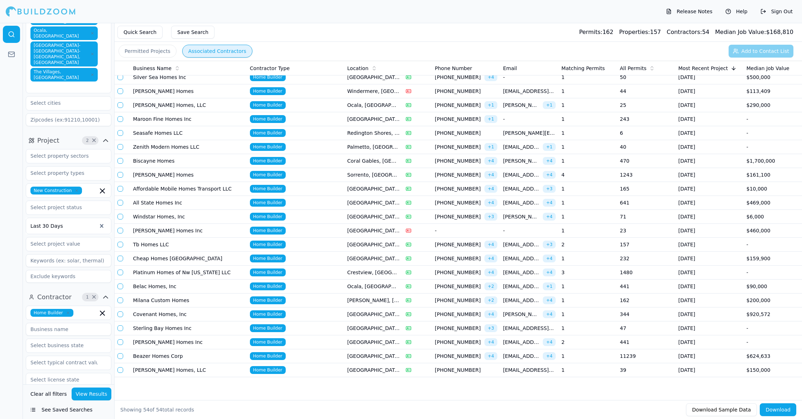
click at [601, 361] on td "1" at bounding box center [587, 357] width 58 height 14
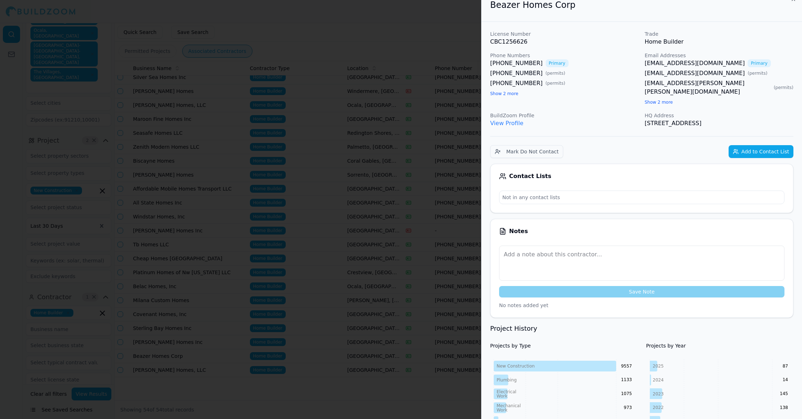
scroll to position [0, 0]
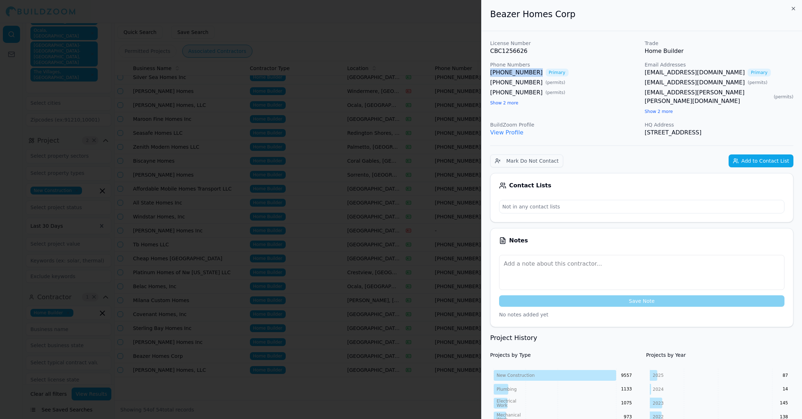
copy link "[PHONE_NUMBER]"
click at [368, 160] on div at bounding box center [401, 209] width 802 height 419
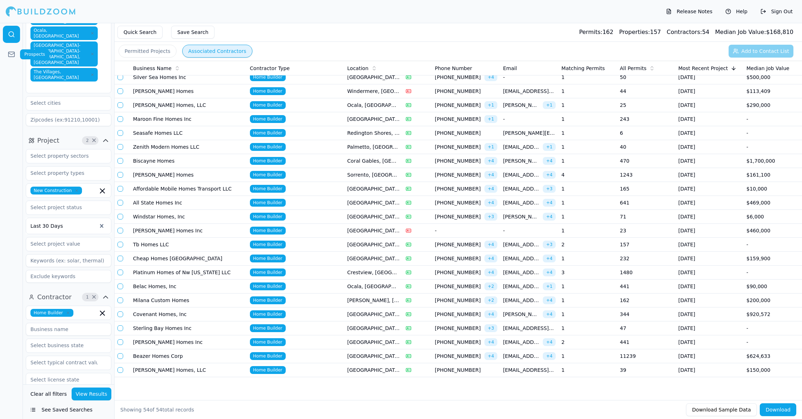
click at [10, 53] on icon at bounding box center [11, 54] width 7 height 7
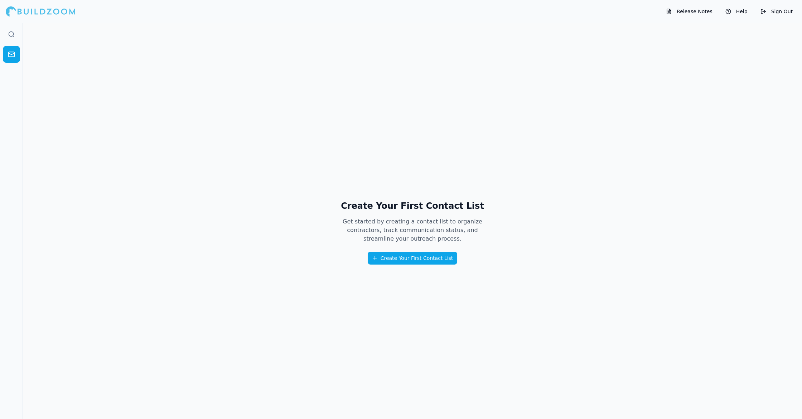
click at [688, 9] on button "Release Notes" at bounding box center [689, 11] width 54 height 11
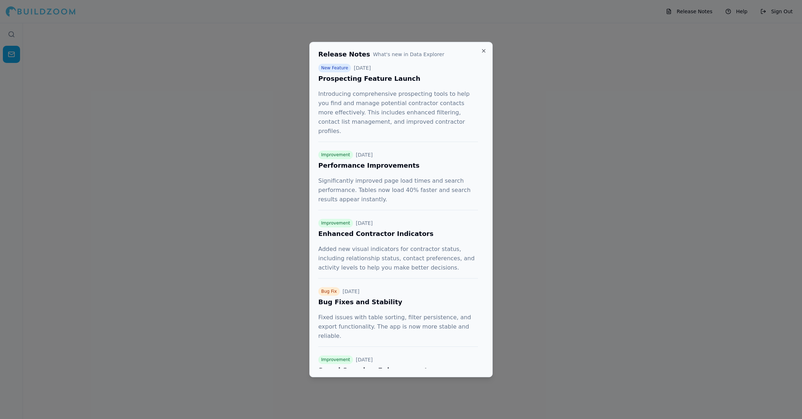
click at [483, 49] on button "Close" at bounding box center [484, 51] width 6 height 6
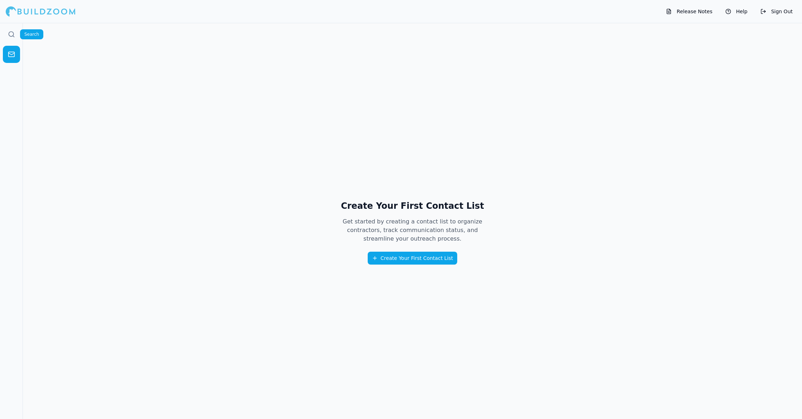
click at [12, 34] on icon at bounding box center [11, 34] width 7 height 7
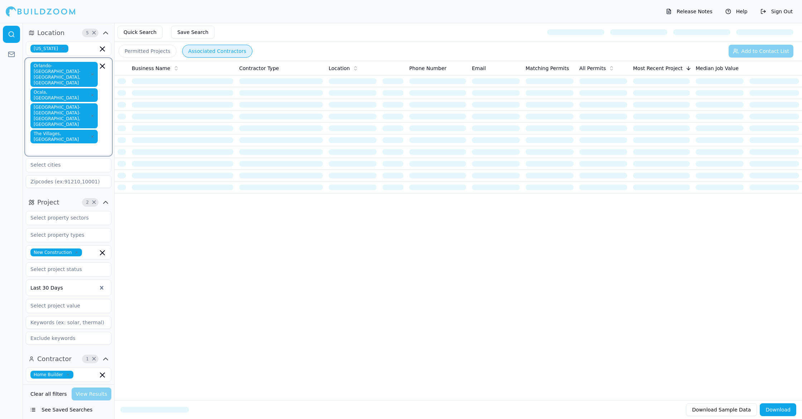
click at [104, 65] on icon "button" at bounding box center [102, 66] width 9 height 9
